Goal: Find specific page/section: Find specific page/section

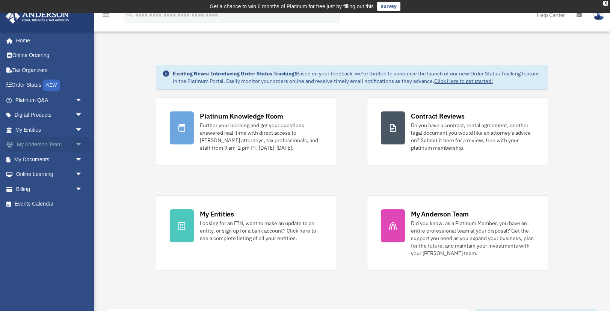
click at [81, 146] on span "arrow_drop_down" at bounding box center [82, 144] width 15 height 15
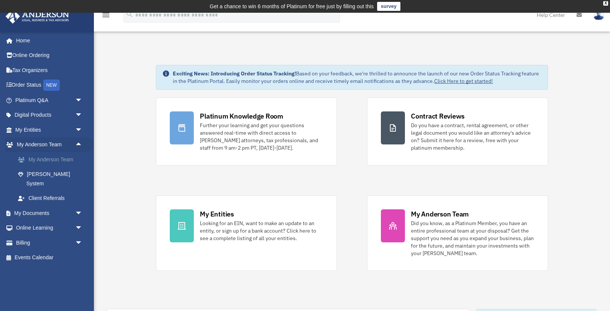
click at [56, 160] on link "My Anderson Team" at bounding box center [52, 159] width 83 height 15
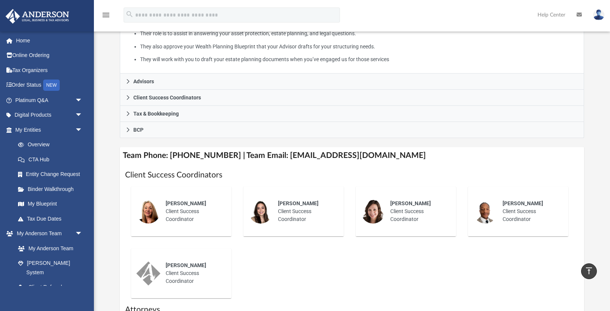
scroll to position [179, 0]
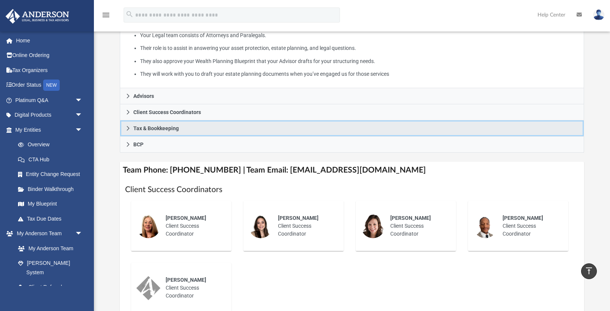
click at [128, 126] on icon at bounding box center [127, 128] width 5 height 5
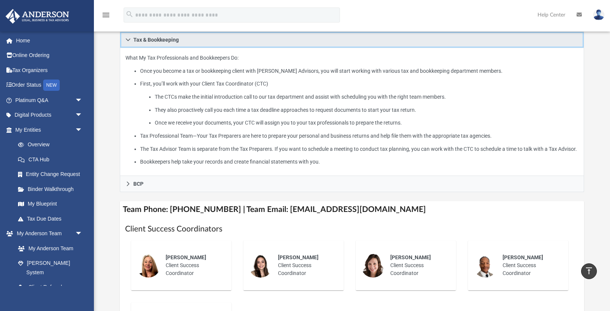
scroll to position [190, 0]
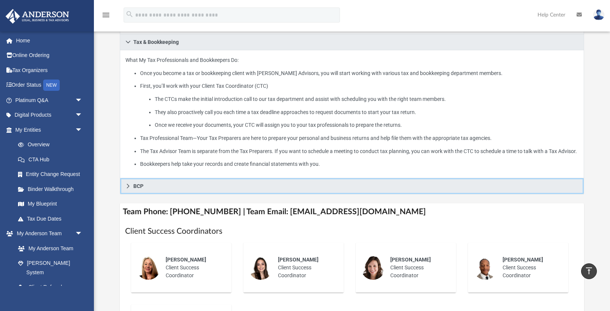
click at [127, 188] on icon at bounding box center [128, 186] width 3 height 5
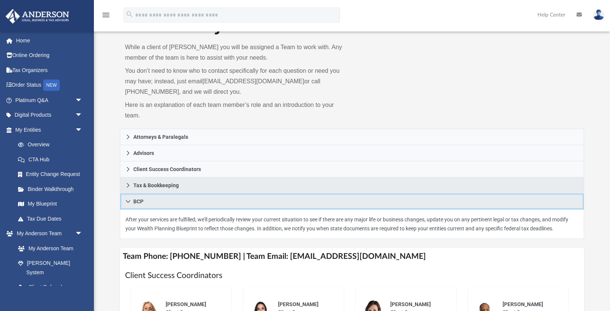
scroll to position [44, 0]
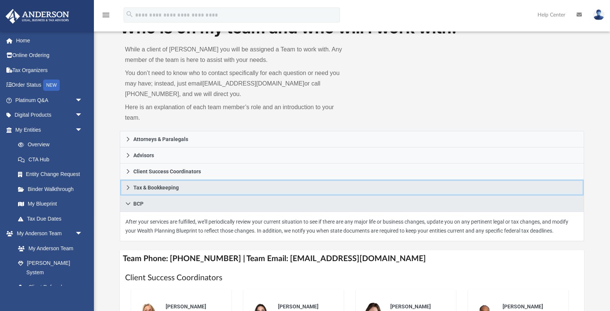
click at [148, 188] on span "Tax & Bookkeeping" at bounding box center [155, 187] width 45 height 5
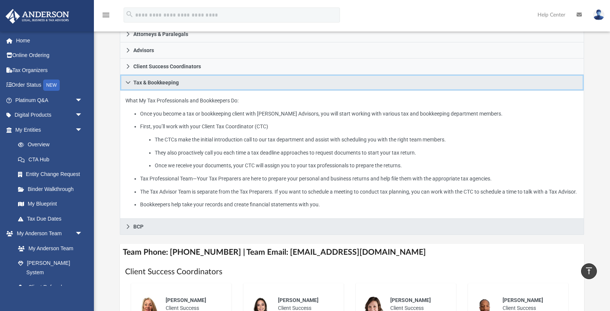
scroll to position [0, 0]
